Goal: Find specific page/section: Find specific page/section

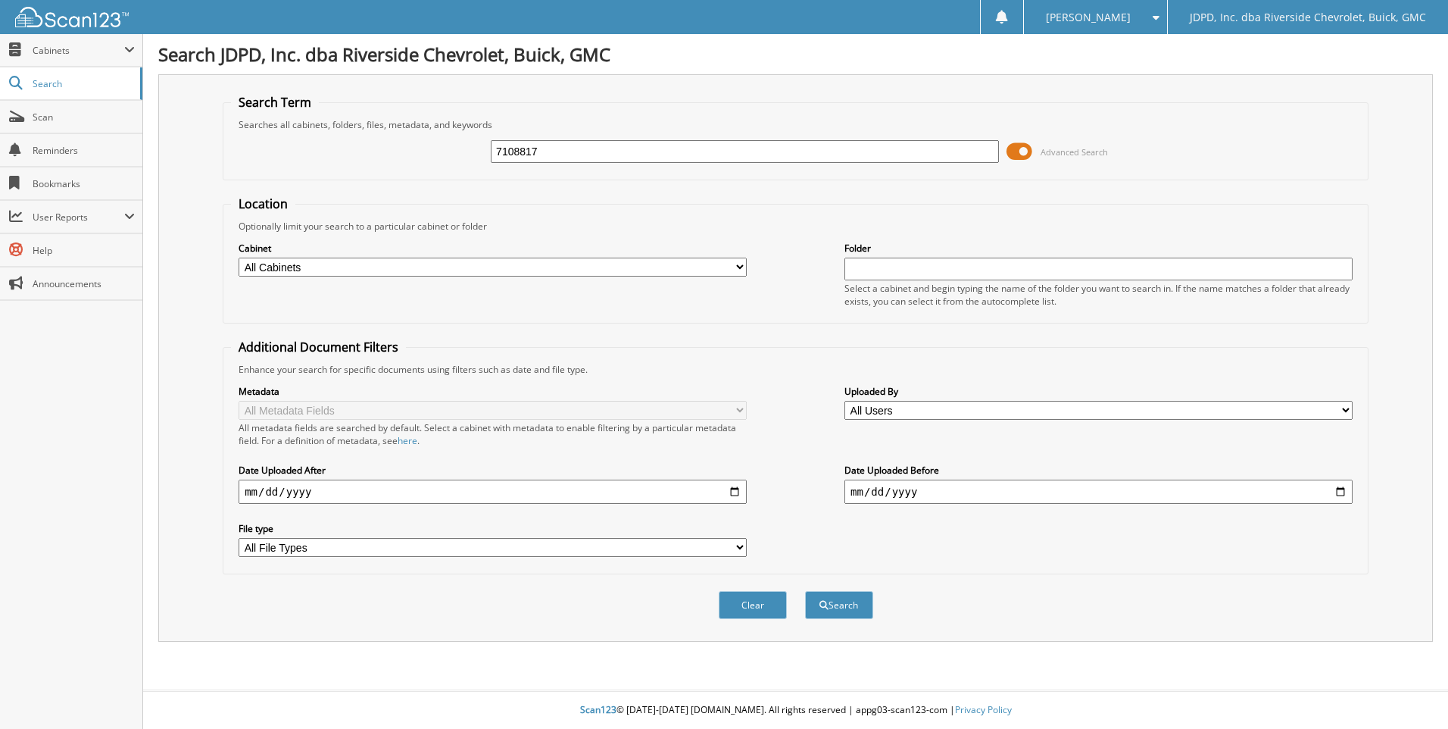
type input "7108817"
click at [805, 591] on button "Search" at bounding box center [839, 605] width 68 height 28
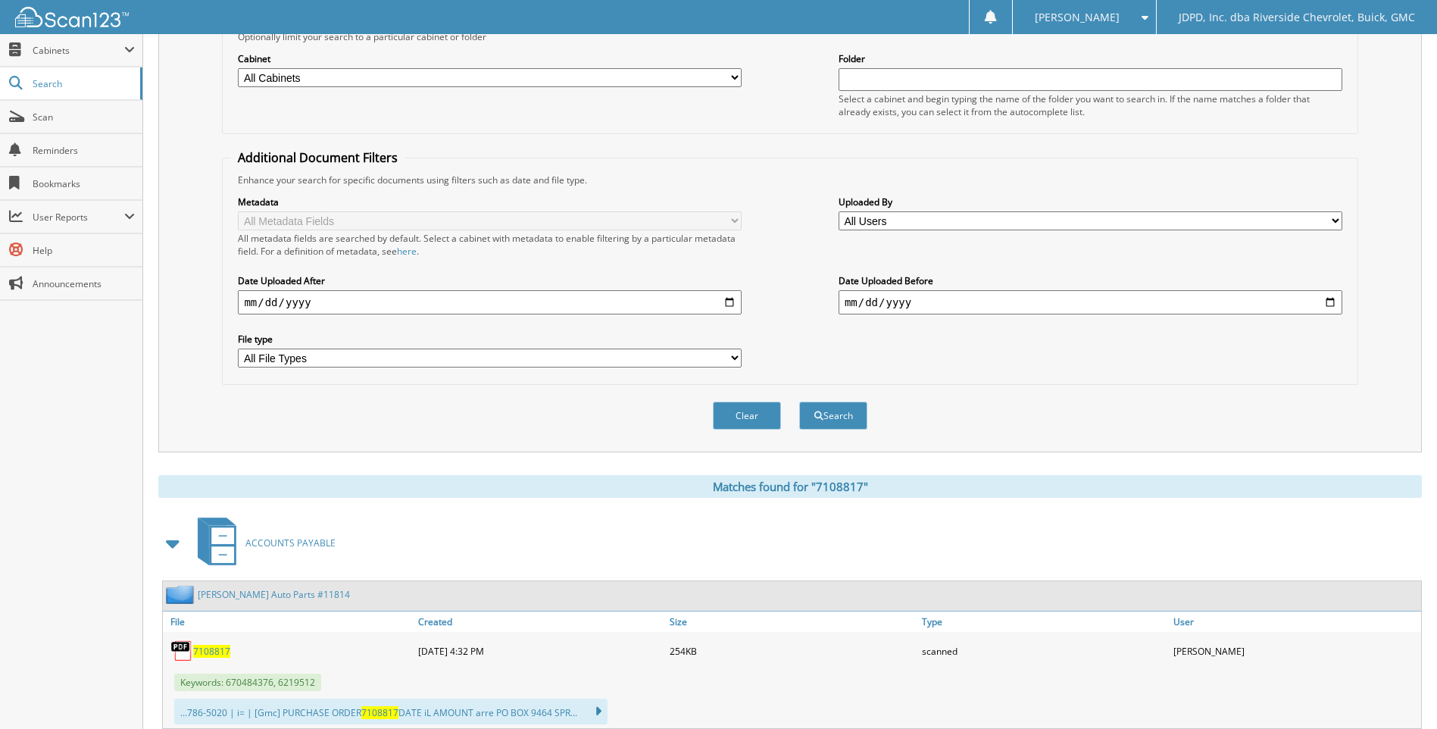
scroll to position [227, 0]
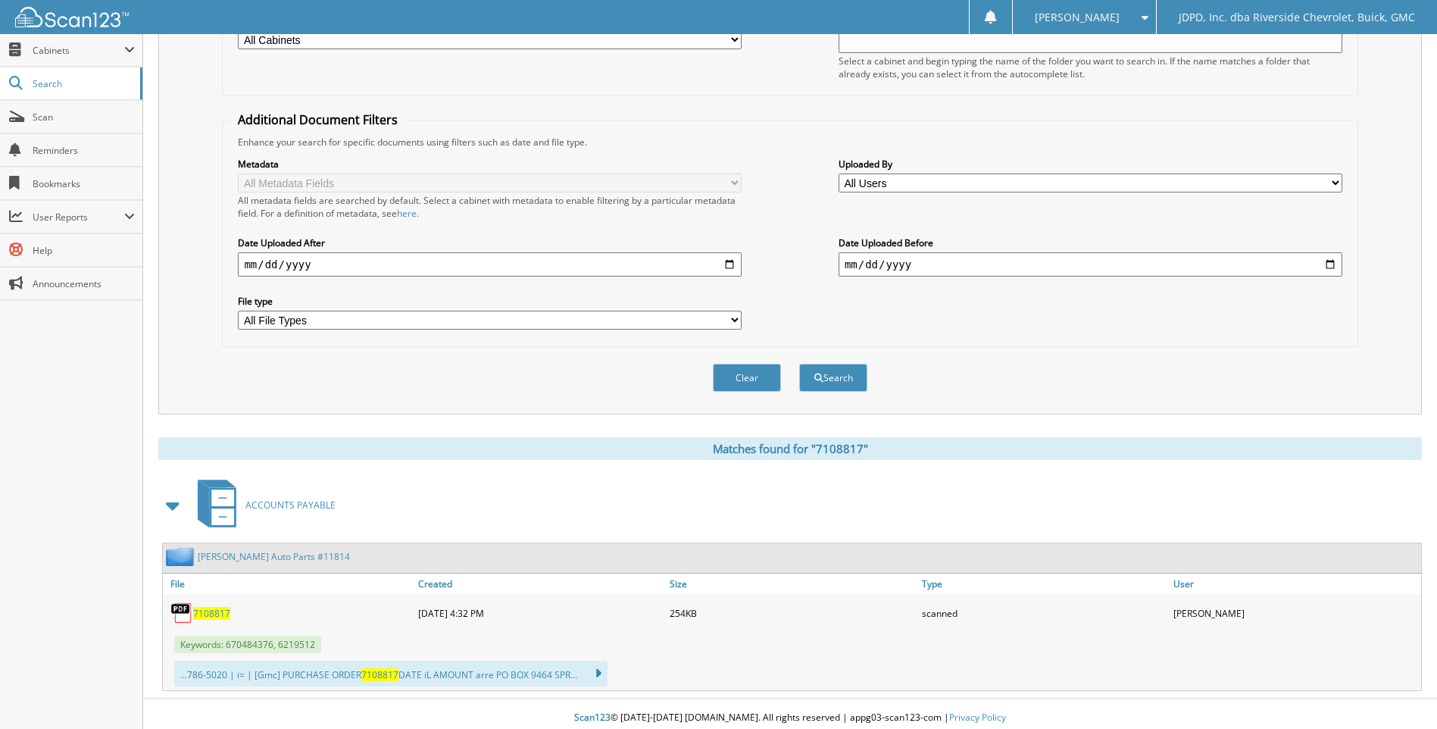
click at [220, 613] on span "7108817" at bounding box center [211, 613] width 37 height 13
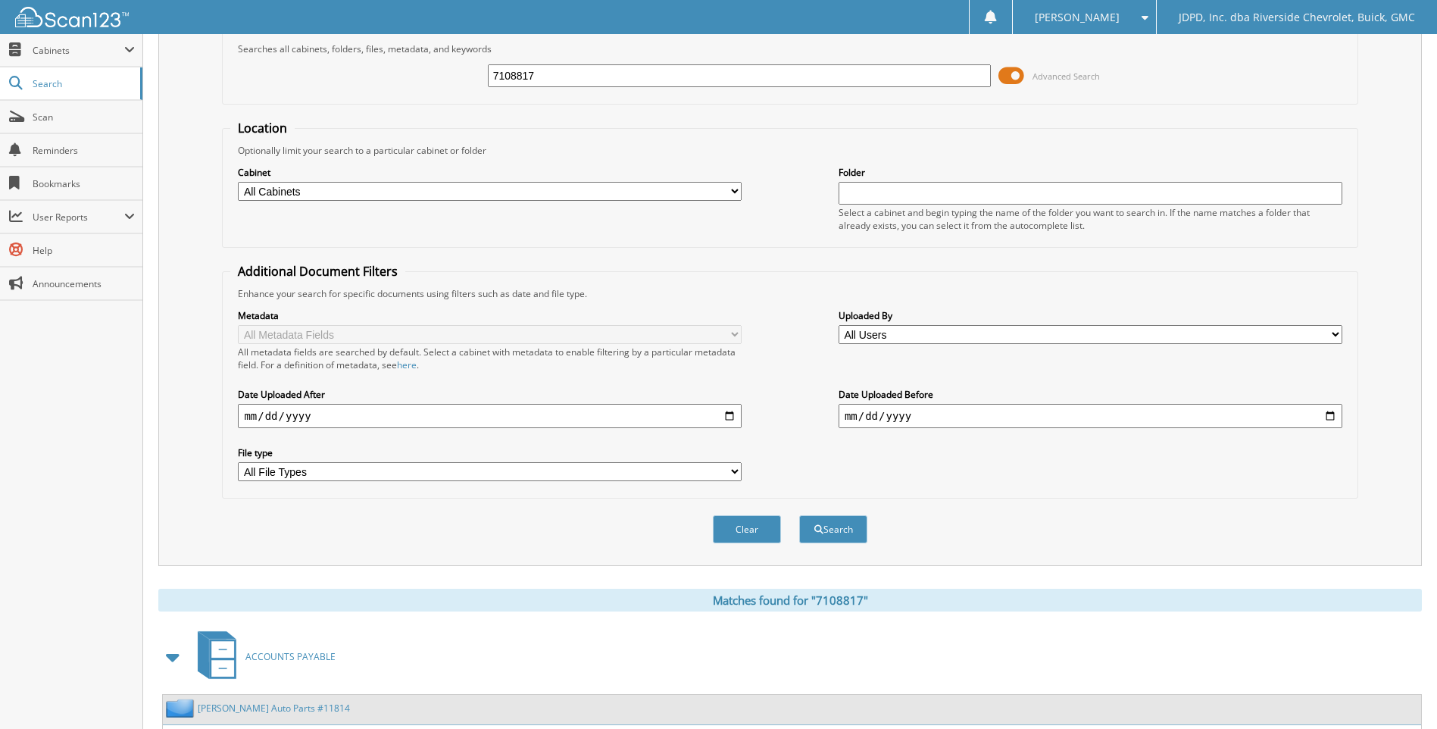
scroll to position [0, 0]
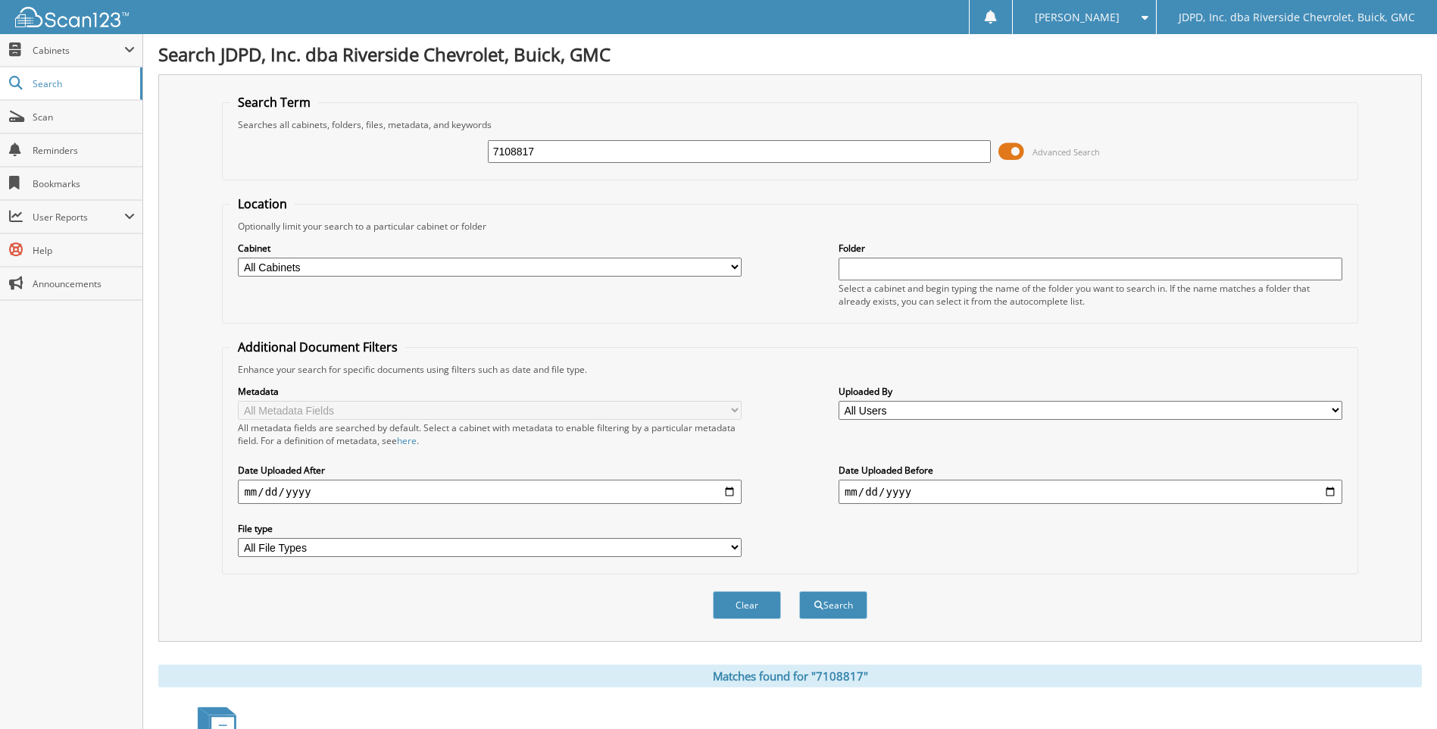
drag, startPoint x: 554, startPoint y: 152, endPoint x: 283, endPoint y: 120, distance: 273.0
click at [285, 120] on fieldset "Search Term Searches all cabinets, folders, files, metadata, and keywords 71088…" at bounding box center [789, 137] width 1135 height 86
click at [51, 44] on span "Cabinets" at bounding box center [79, 50] width 92 height 13
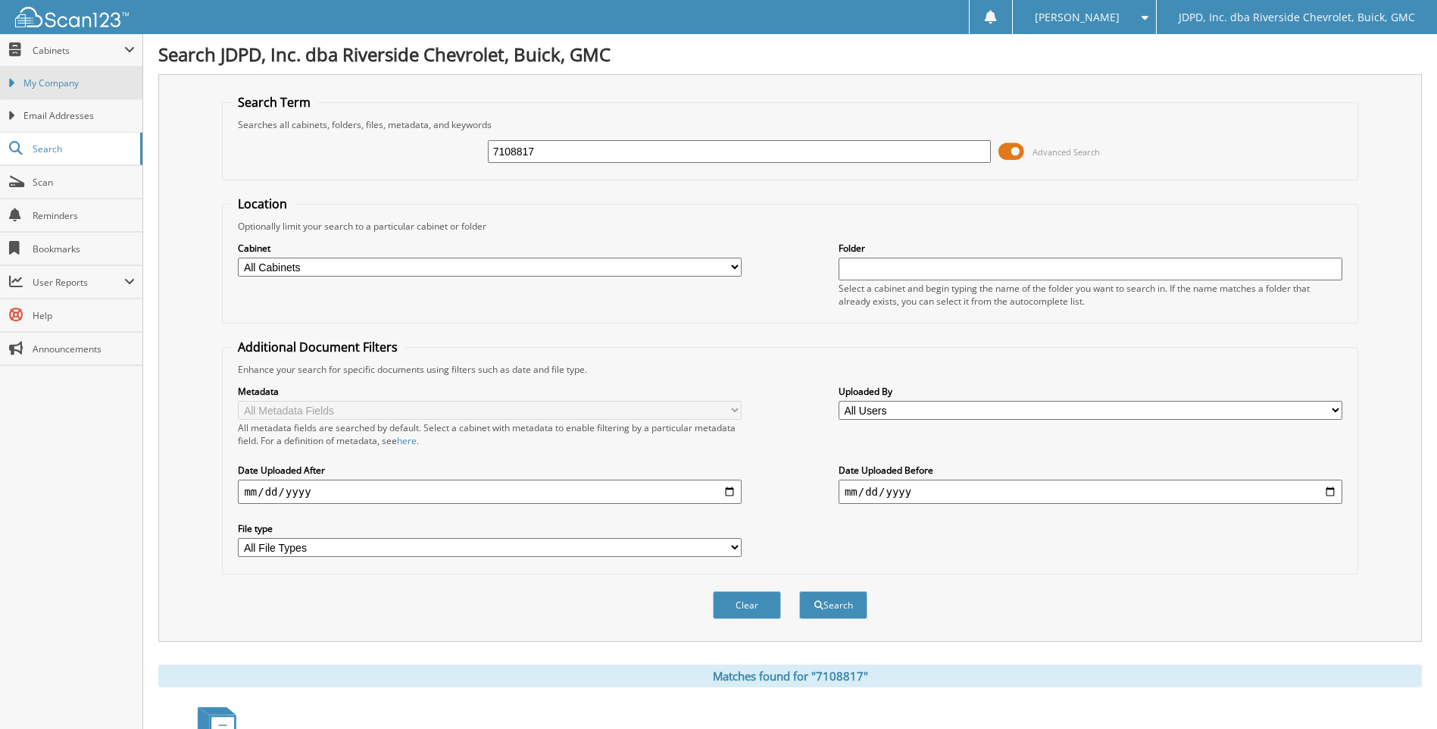
click at [48, 67] on link "My Company" at bounding box center [71, 83] width 142 height 33
